Goal: Task Accomplishment & Management: Complete application form

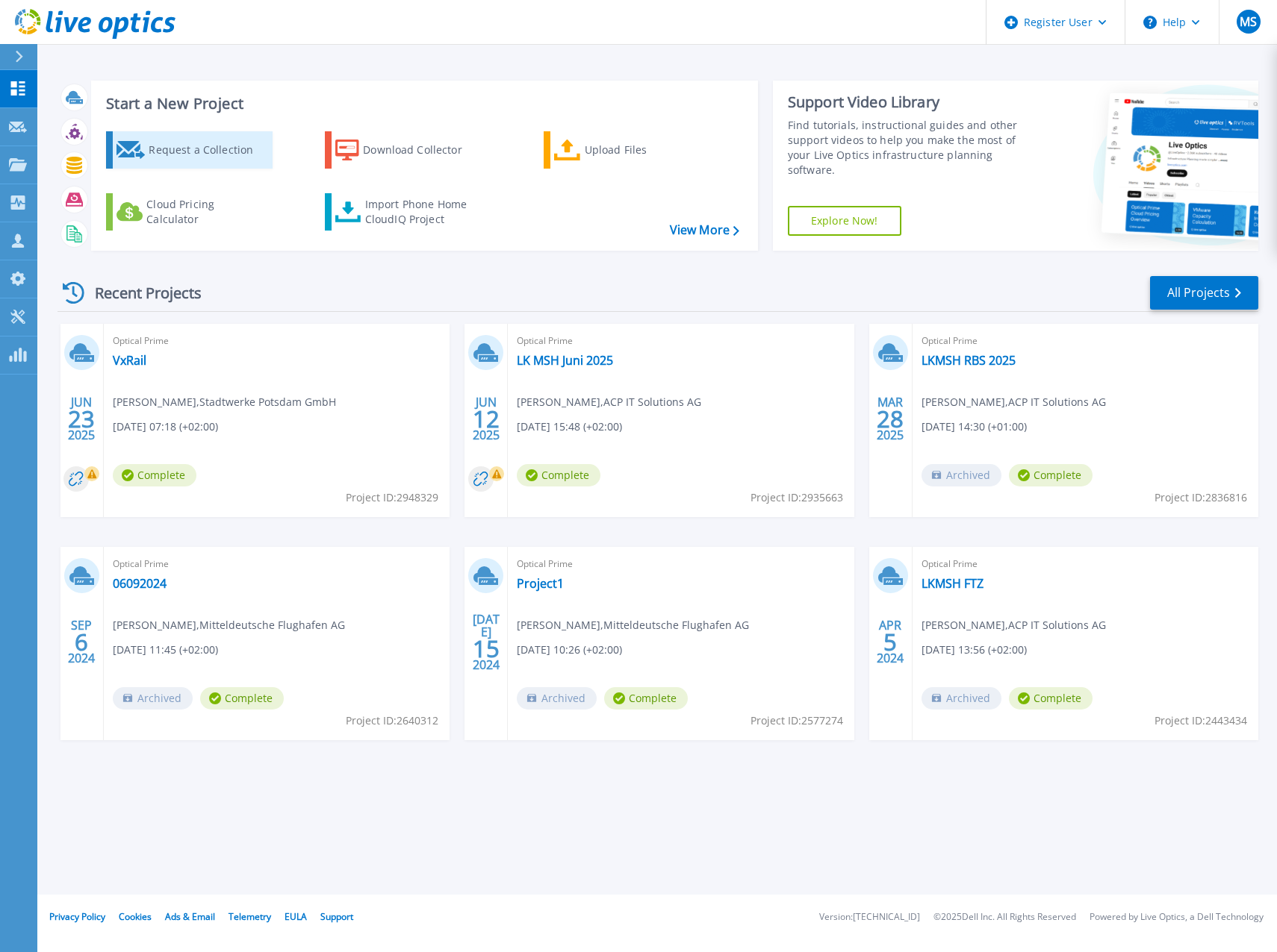
click at [221, 150] on div "Request a Collection" at bounding box center [208, 150] width 119 height 30
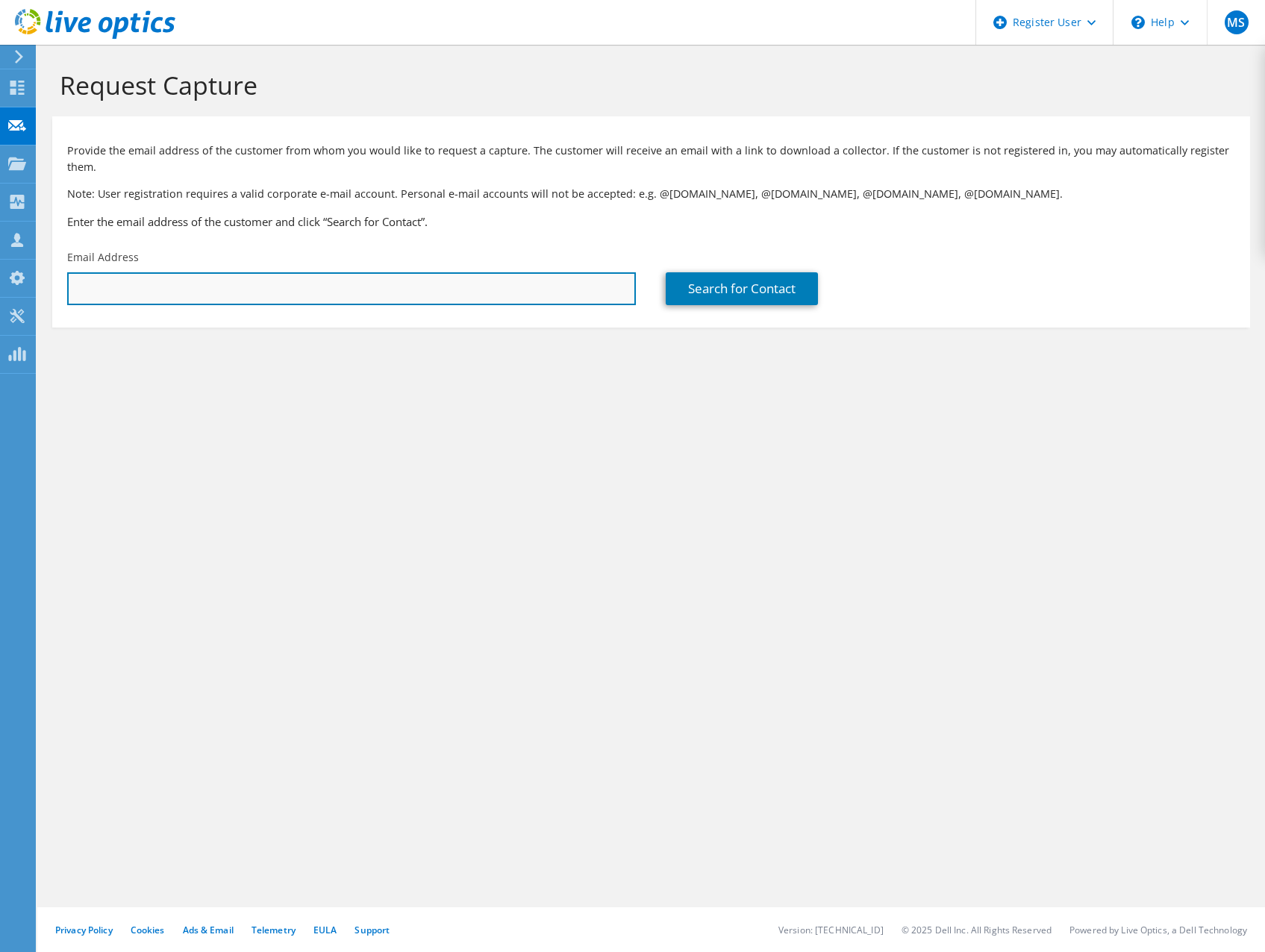
click at [234, 291] on input "text" at bounding box center [351, 289] width 568 height 32
paste input "[EMAIL_ADDRESS][PERSON_NAME][PERSON_NAME][DOMAIN_NAME]"
type input "gerd.kruse@nordhausen.de"
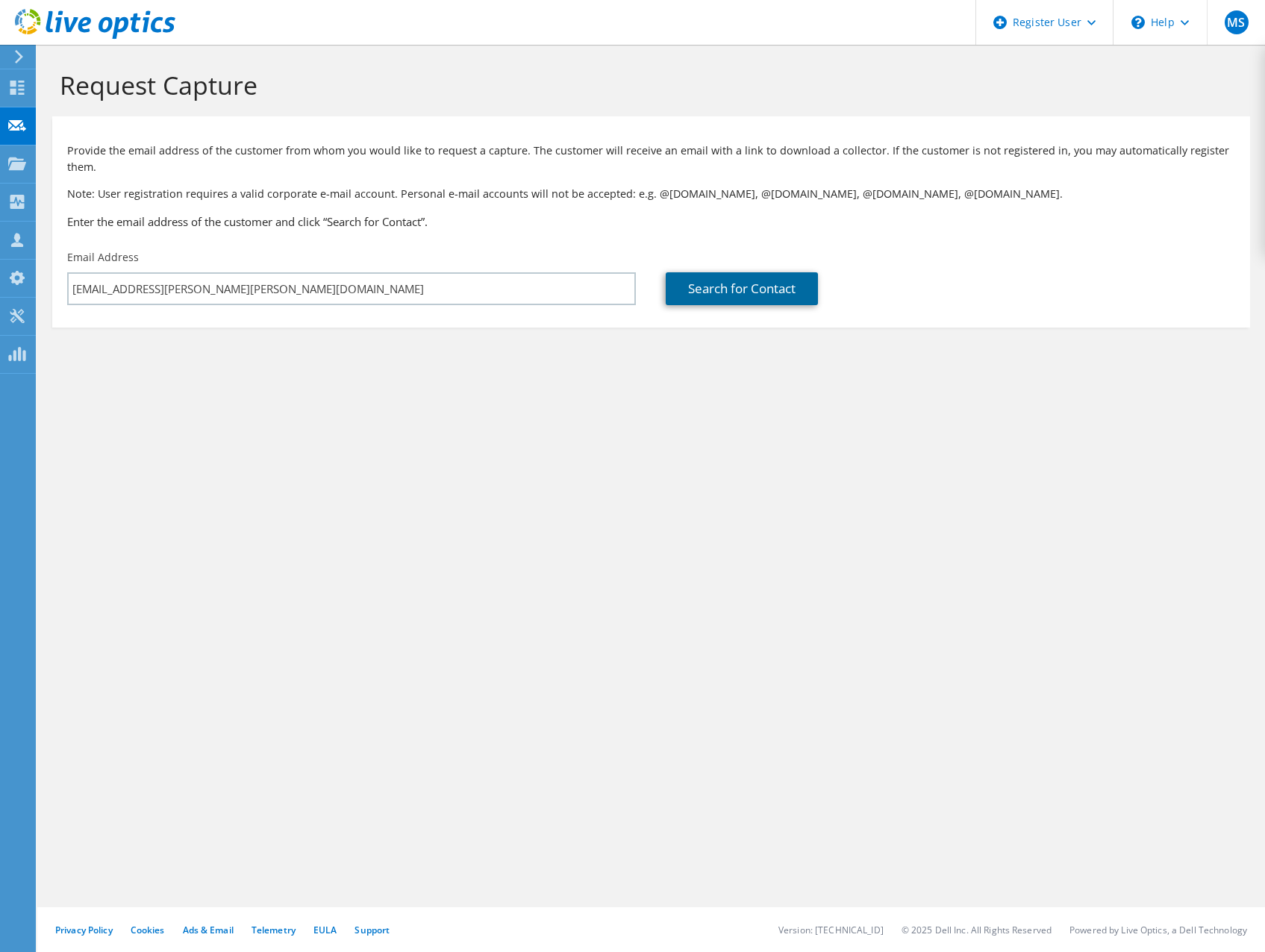
click at [714, 290] on link "Search for Contact" at bounding box center [742, 289] width 152 height 32
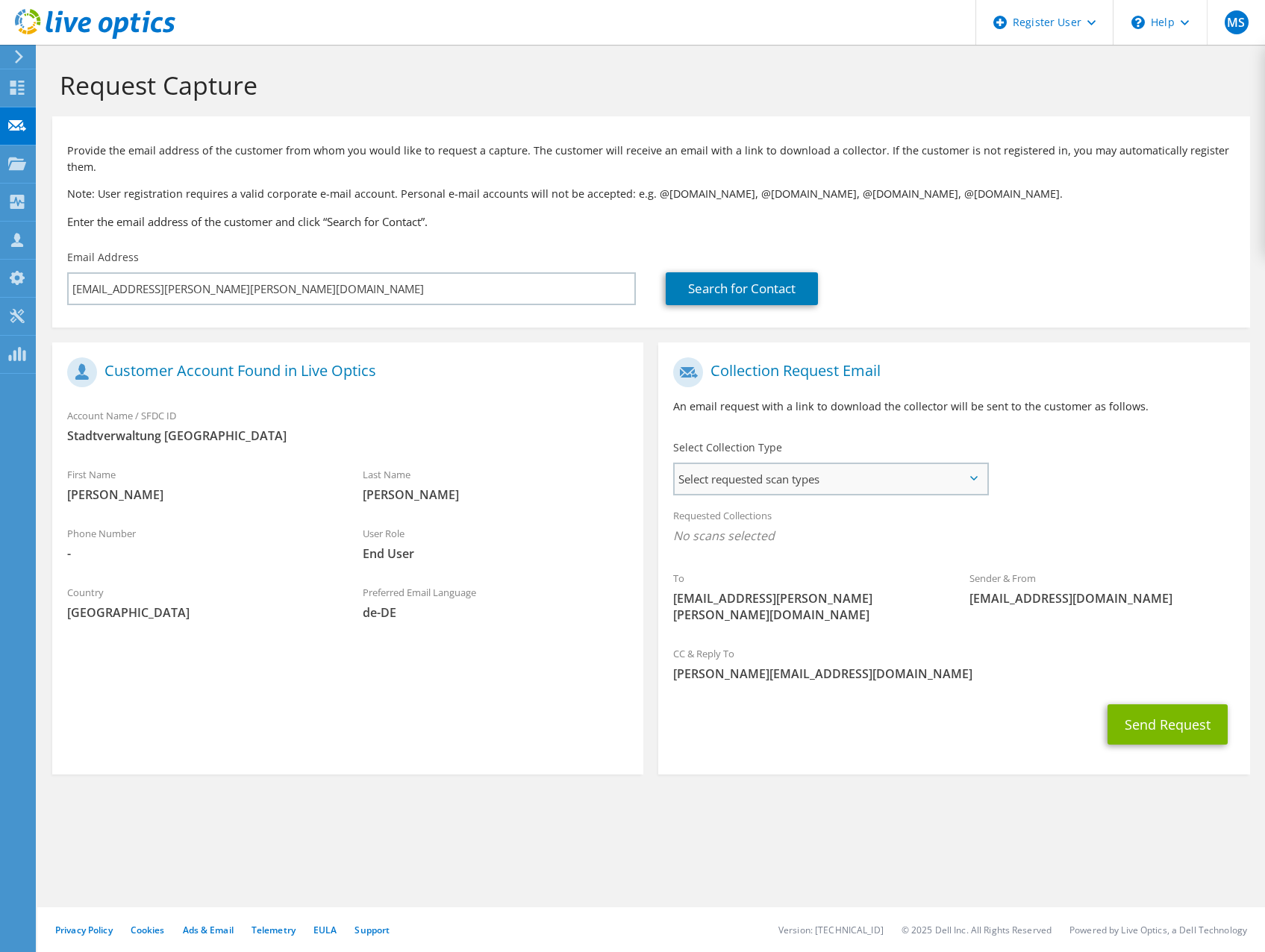
click at [955, 483] on span "Select requested scan types" at bounding box center [830, 478] width 312 height 30
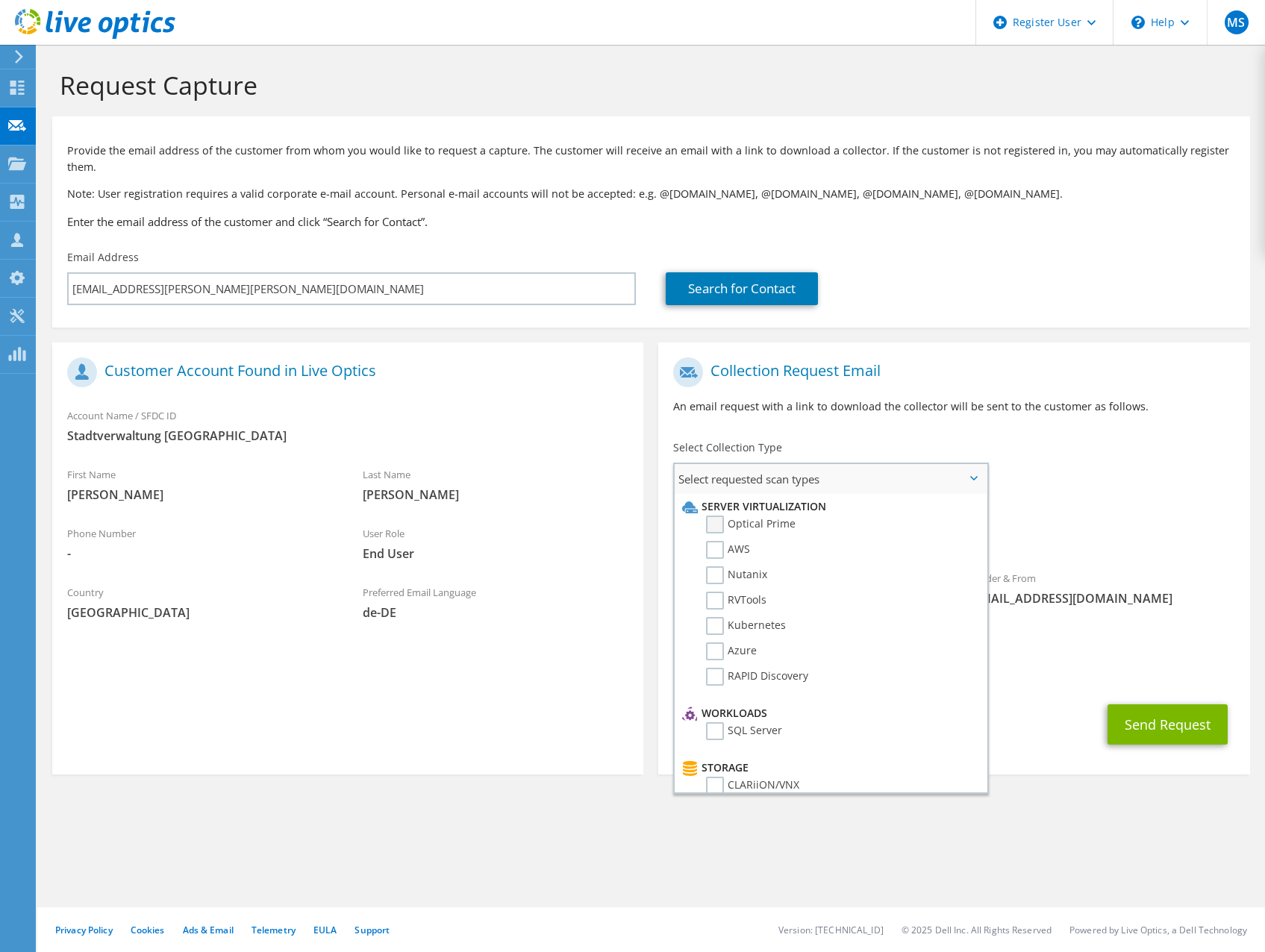
click at [774, 525] on label "Optical Prime" at bounding box center [751, 525] width 89 height 18
click at [0, 0] on input "Optical Prime" at bounding box center [0, 0] width 0 height 0
click at [1102, 542] on span "Optical Prime" at bounding box center [954, 540] width 561 height 24
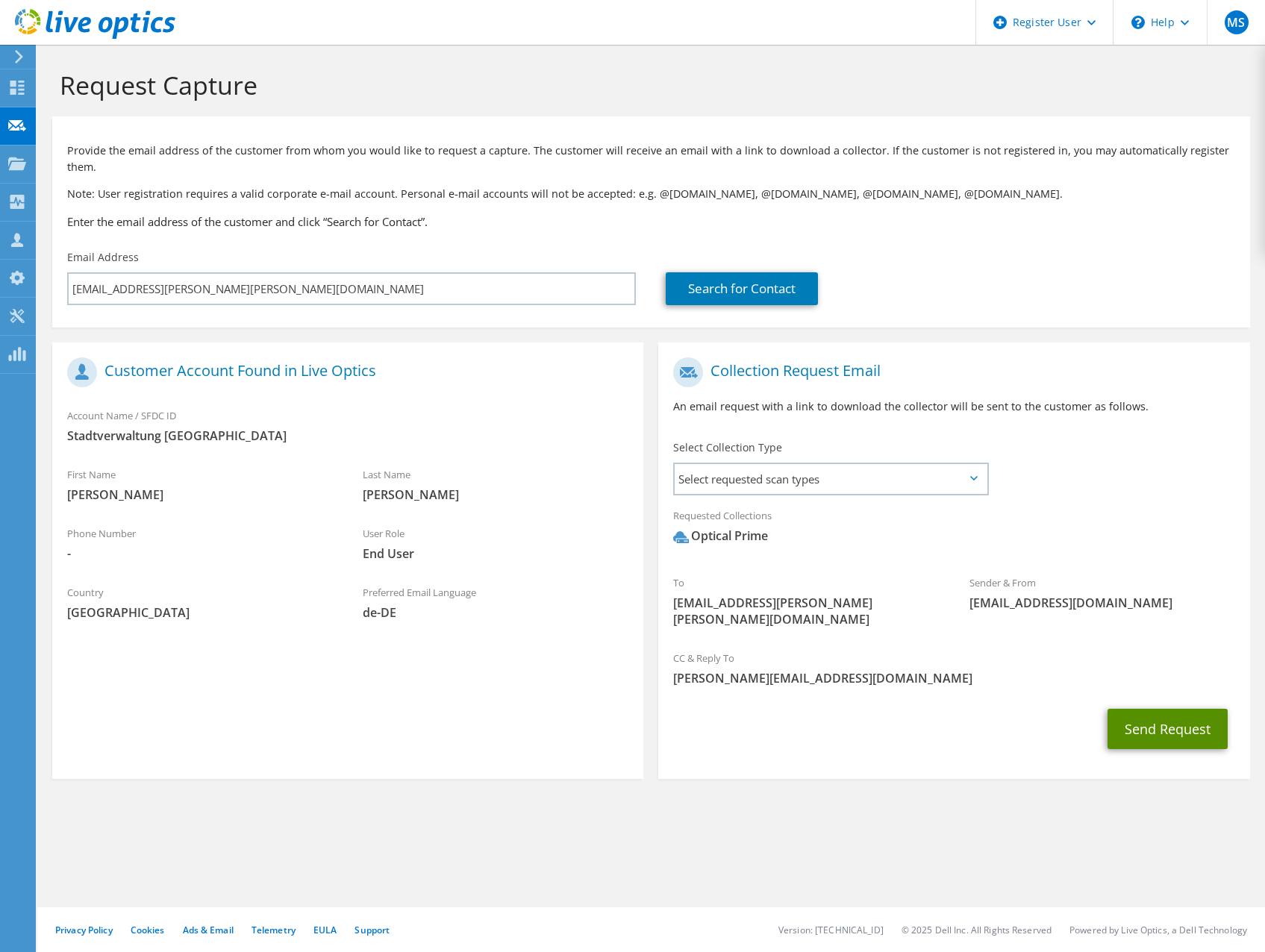
click at [1169, 709] on button "Send Request" at bounding box center [1168, 729] width 120 height 41
